Goal: Use online tool/utility: Utilize a website feature to perform a specific function

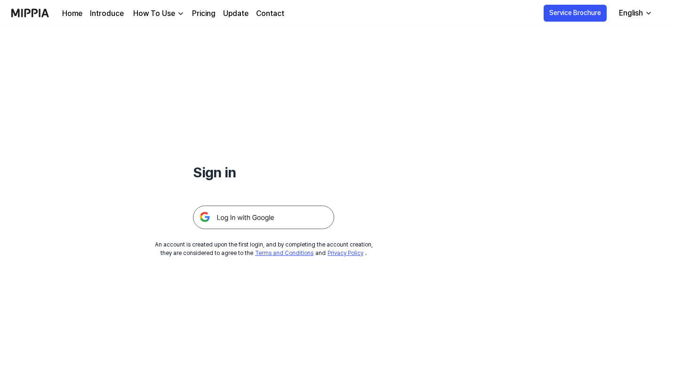
click at [274, 221] on img at bounding box center [263, 218] width 141 height 24
click at [230, 220] on img at bounding box center [263, 218] width 141 height 24
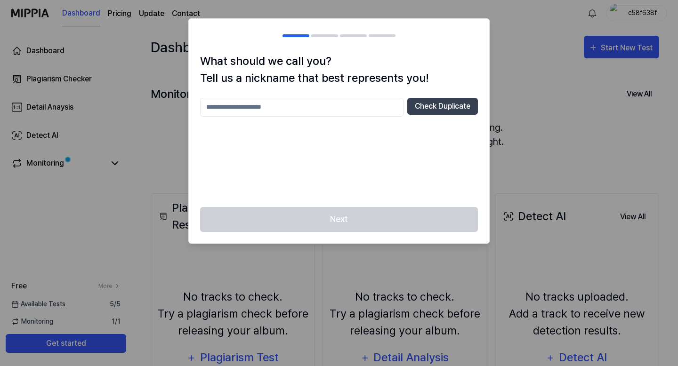
click at [373, 112] on input "text" at bounding box center [301, 107] width 203 height 19
type input "*"
type input "*********"
click at [376, 226] on div "Next" at bounding box center [339, 225] width 300 height 36
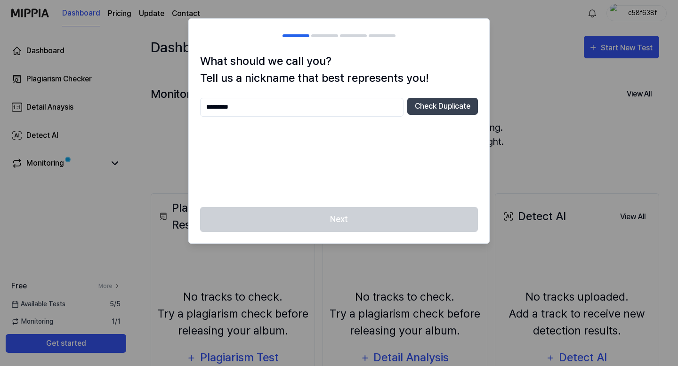
click at [426, 116] on div "********* Check Duplicate" at bounding box center [339, 107] width 278 height 19
click at [426, 107] on button "Check Duplicate" at bounding box center [442, 106] width 71 height 17
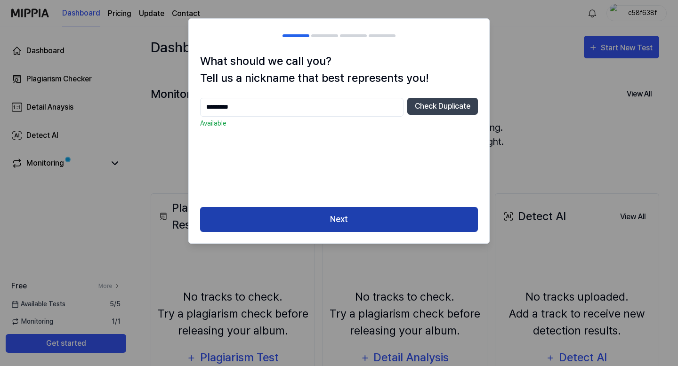
click at [352, 225] on button "Next" at bounding box center [339, 219] width 278 height 25
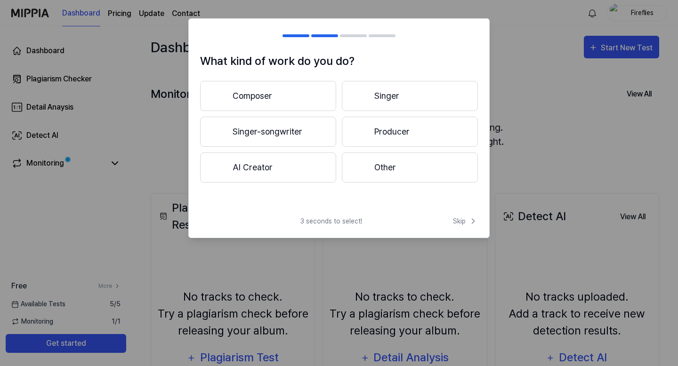
click at [394, 174] on button "Other" at bounding box center [410, 168] width 136 height 30
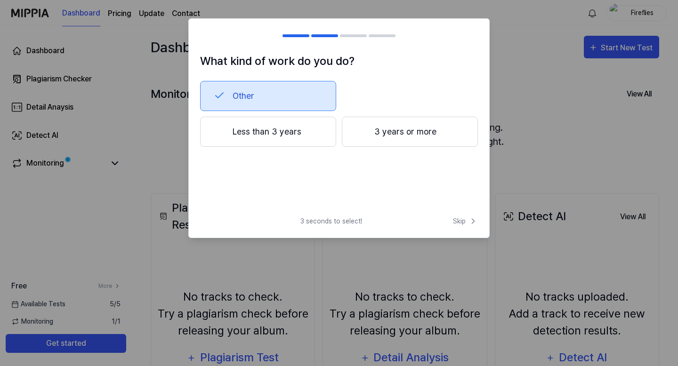
click at [292, 137] on button "Less than 3 years" at bounding box center [268, 132] width 136 height 30
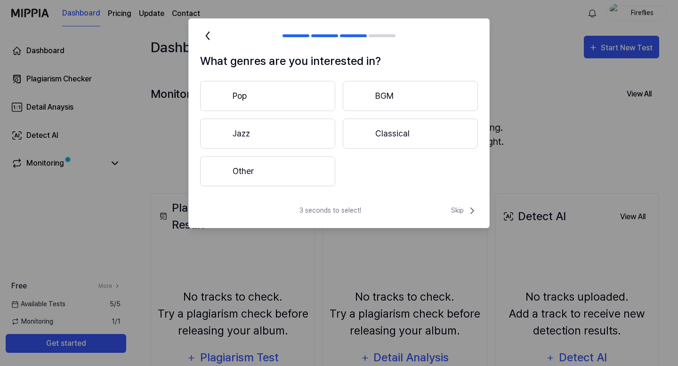
click at [309, 177] on button "Other" at bounding box center [267, 171] width 135 height 30
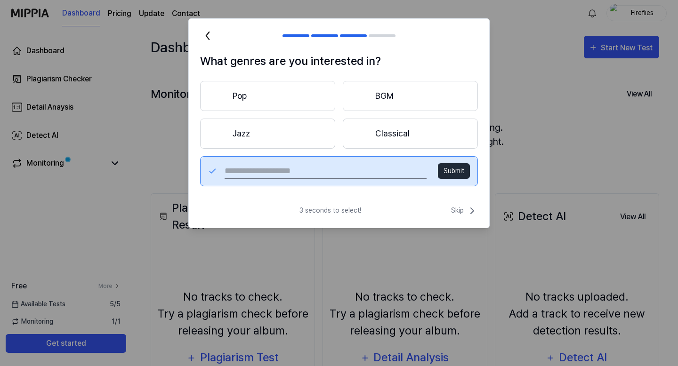
click at [246, 92] on button "Pop" at bounding box center [267, 96] width 135 height 30
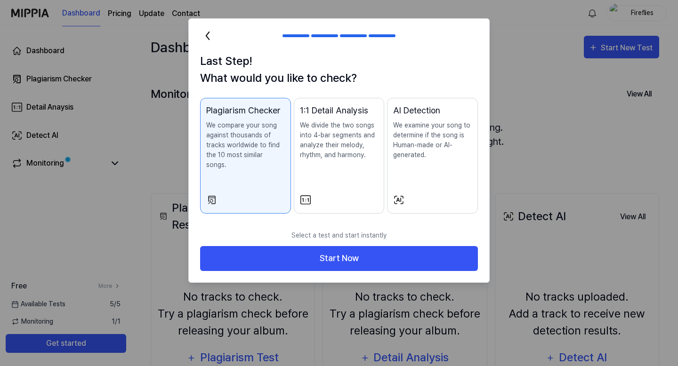
click at [212, 34] on icon at bounding box center [207, 35] width 15 height 15
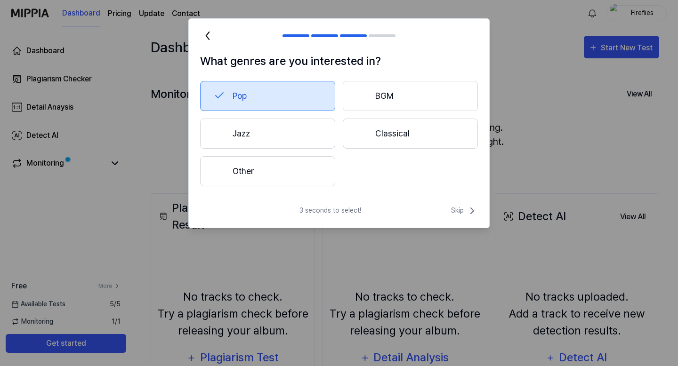
click at [374, 129] on button "Classical" at bounding box center [410, 134] width 135 height 30
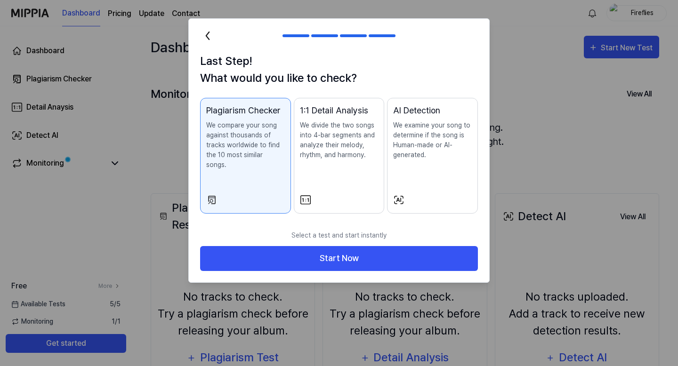
click at [208, 29] on icon at bounding box center [207, 35] width 15 height 15
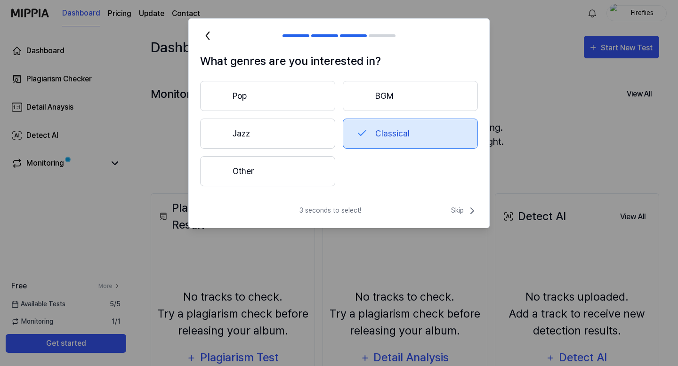
click at [258, 93] on button "Pop" at bounding box center [267, 96] width 135 height 30
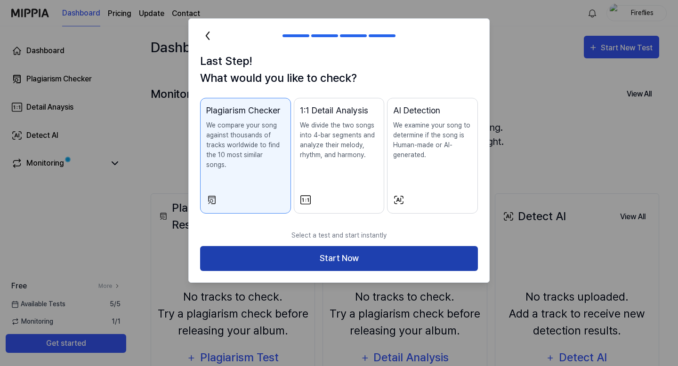
click at [329, 254] on button "Start Now" at bounding box center [339, 258] width 278 height 25
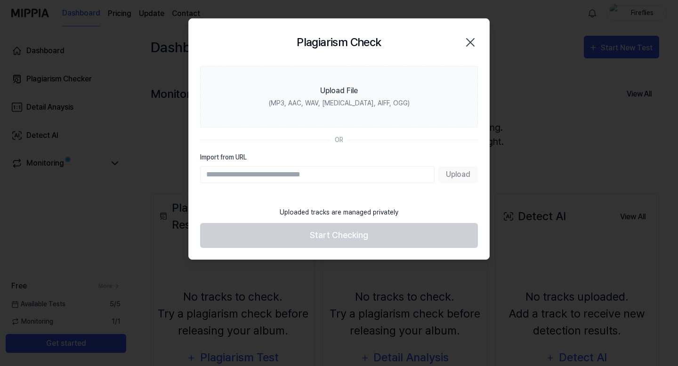
drag, startPoint x: 314, startPoint y: 174, endPoint x: 385, endPoint y: 187, distance: 71.8
click at [385, 187] on section "Upload File (MP3, AAC, WAV, [MEDICAL_DATA], AIFF, OGG) OR Import from URL Upload" at bounding box center [339, 134] width 300 height 136
click at [402, 201] on section "Upload File (MP3, AAC, WAV, [MEDICAL_DATA], AIFF, OGG) OR Import from URL Upload" at bounding box center [339, 134] width 300 height 136
click at [222, 174] on input "Import from URL" at bounding box center [317, 174] width 234 height 17
click at [474, 40] on icon "button" at bounding box center [470, 42] width 15 height 15
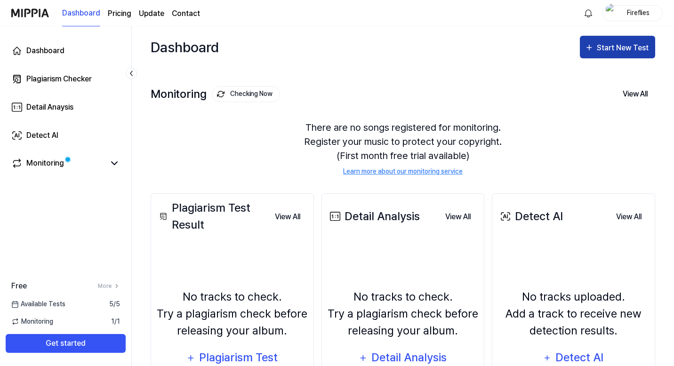
click at [628, 42] on div "Start New Test" at bounding box center [624, 48] width 54 height 12
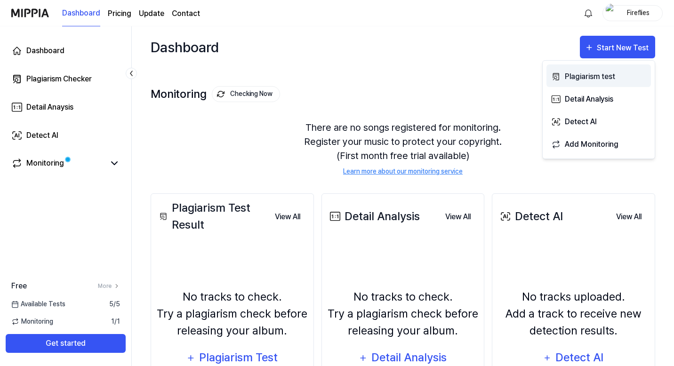
click at [576, 82] on button "Plagiarism test" at bounding box center [598, 75] width 104 height 23
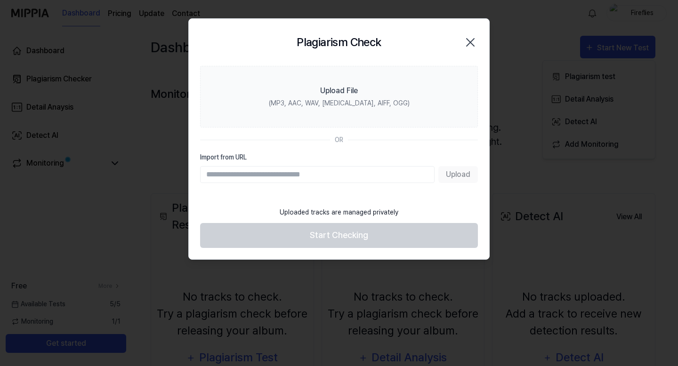
click at [338, 182] on input "Import from URL" at bounding box center [317, 174] width 234 height 17
click at [402, 178] on input "Import from URL" at bounding box center [317, 174] width 234 height 17
